Goal: Find specific page/section: Find specific page/section

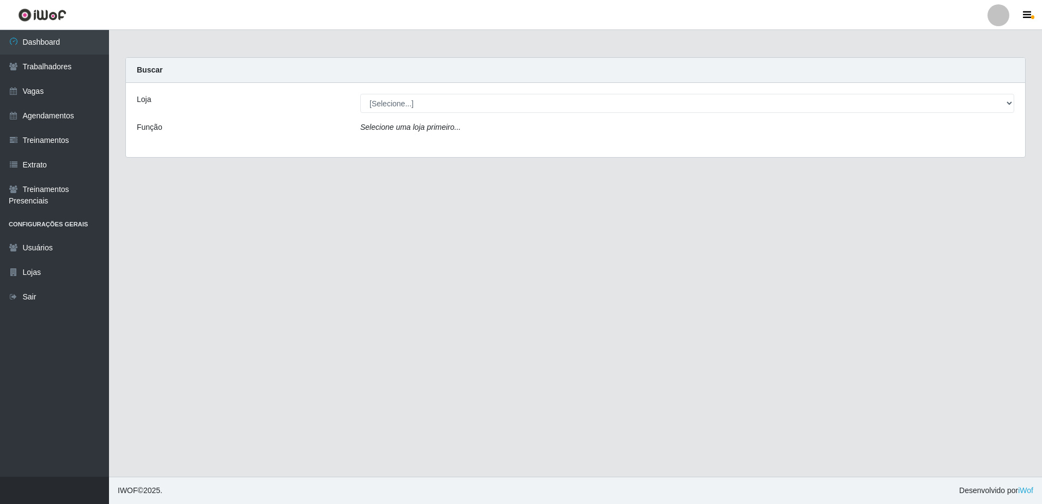
drag, startPoint x: 89, startPoint y: 1, endPoint x: 506, endPoint y: 214, distance: 468.8
click at [506, 214] on main "Carregando... Buscar Loja [Selecione...] [GEOGRAPHIC_DATA] - [GEOGRAPHIC_DATA] …" at bounding box center [575, 253] width 933 height 446
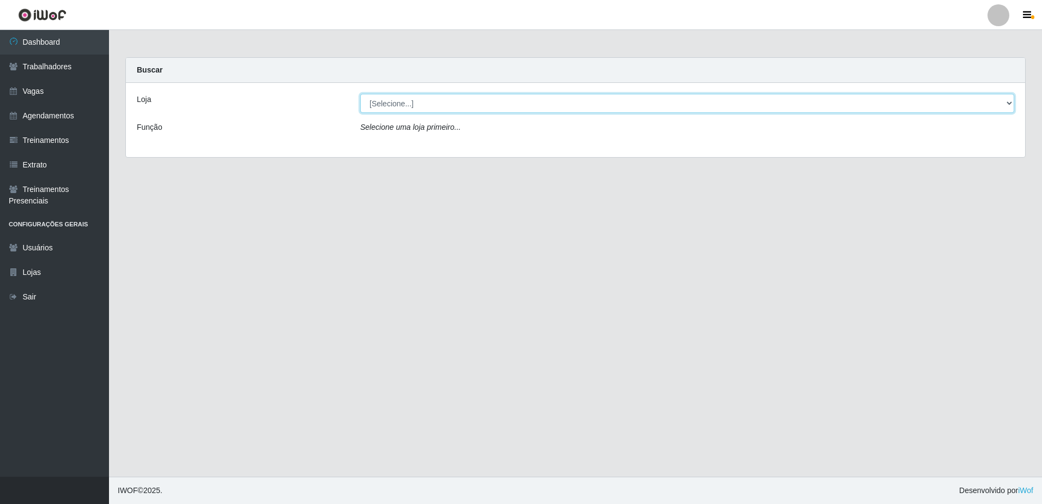
click at [1012, 101] on select "[Selecione...] [GEOGRAPHIC_DATA] - [GEOGRAPHIC_DATA] [GEOGRAPHIC_DATA] - [GEOGR…" at bounding box center [687, 103] width 654 height 19
select select "505"
click at [360, 94] on select "[Selecione...] [GEOGRAPHIC_DATA] - [GEOGRAPHIC_DATA] [GEOGRAPHIC_DATA] - [GEOGR…" at bounding box center [687, 103] width 654 height 19
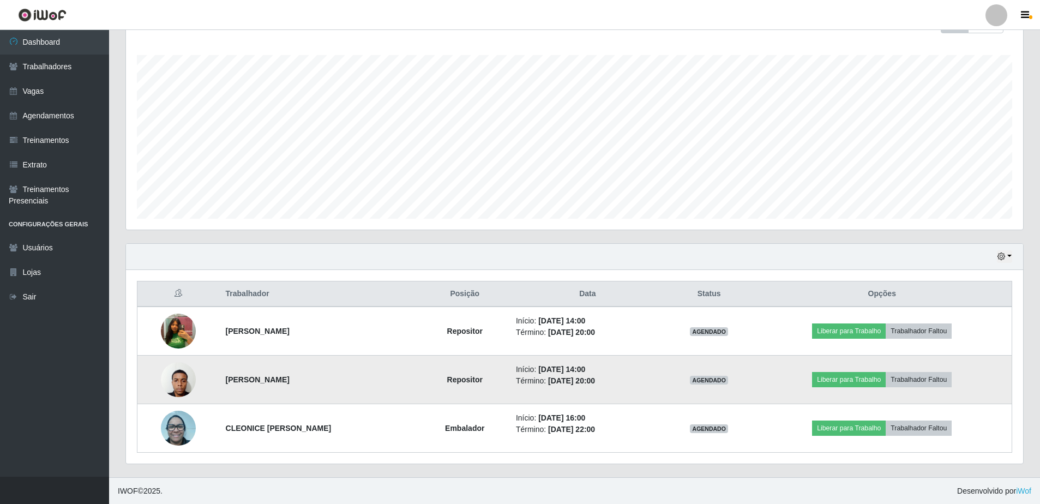
scroll to position [172, 0]
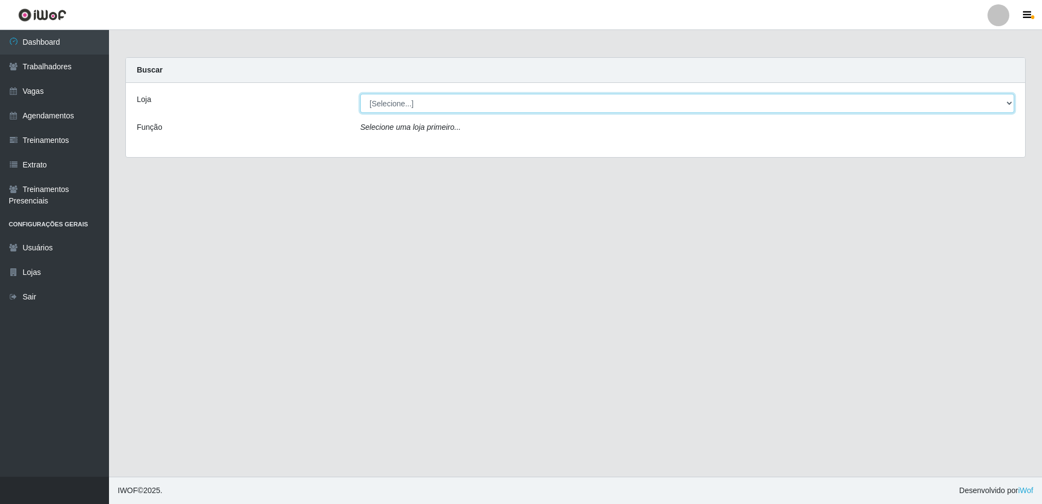
click at [1007, 101] on select "[Selecione...] [GEOGRAPHIC_DATA] - [GEOGRAPHIC_DATA] [GEOGRAPHIC_DATA] - [GEOGR…" at bounding box center [687, 103] width 654 height 19
select select "505"
click at [360, 94] on select "[Selecione...] [GEOGRAPHIC_DATA] - [GEOGRAPHIC_DATA] [GEOGRAPHIC_DATA] - [GEOGR…" at bounding box center [687, 103] width 654 height 19
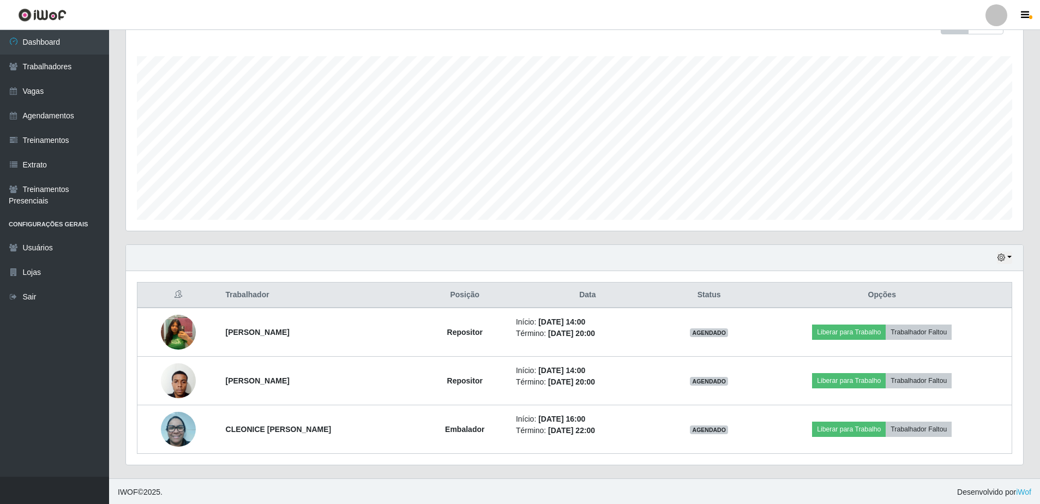
scroll to position [172, 0]
